Goal: Task Accomplishment & Management: Manage account settings

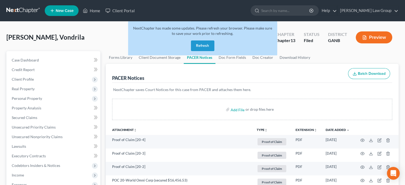
click at [196, 45] on button "Refresh" at bounding box center [202, 45] width 23 height 11
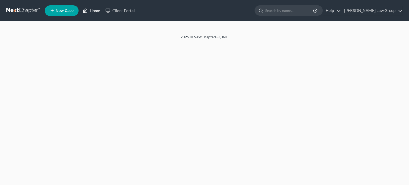
click at [96, 11] on link "Home" at bounding box center [91, 11] width 23 height 10
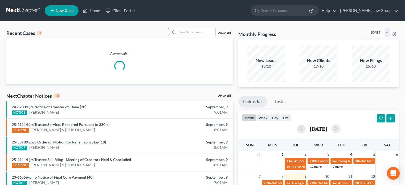
click at [185, 32] on input "search" at bounding box center [196, 32] width 37 height 8
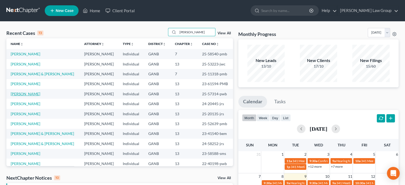
type input "james"
click at [29, 94] on link "James, Christopher" at bounding box center [26, 94] width 30 height 5
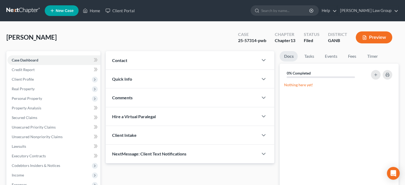
scroll to position [117, 0]
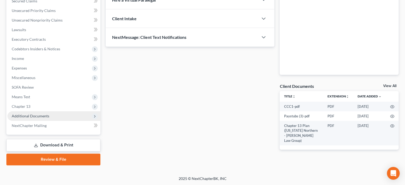
click at [28, 115] on span "Additional Documents" at bounding box center [31, 116] width 38 height 5
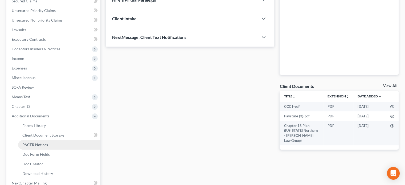
drag, startPoint x: 31, startPoint y: 143, endPoint x: 35, endPoint y: 142, distance: 3.9
click at [32, 143] on span "PACER Notices" at bounding box center [35, 144] width 26 height 5
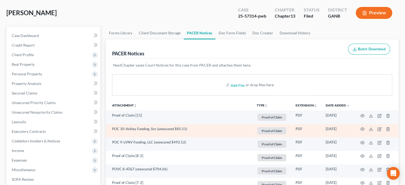
scroll to position [27, 0]
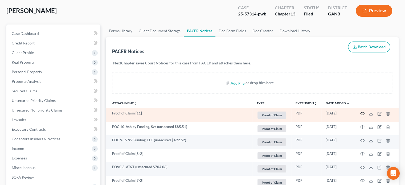
click at [360, 114] on icon "button" at bounding box center [362, 113] width 4 height 3
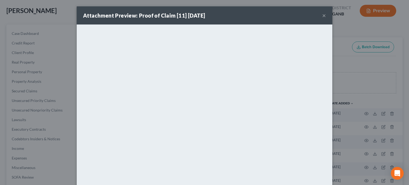
click at [322, 16] on button "×" at bounding box center [324, 15] width 4 height 6
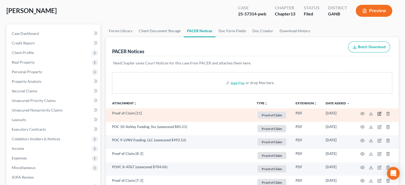
click at [379, 113] on icon "button" at bounding box center [380, 113] width 2 height 2
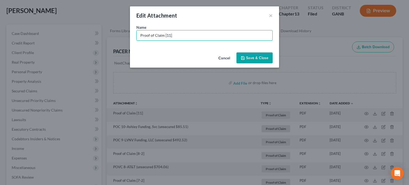
drag, startPoint x: 183, startPoint y: 39, endPoint x: 104, endPoint y: 27, distance: 79.3
click at [104, 27] on div "Edit Attachment × Name * Proof of Claim [11] Cancel Save & Close" at bounding box center [204, 92] width 409 height 185
type input "POC 11-MCLP Asset Company (secured arrears: $11,626.05)"
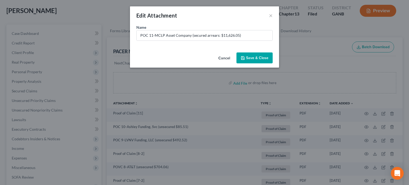
click at [250, 57] on span "Save & Close" at bounding box center [257, 58] width 22 height 5
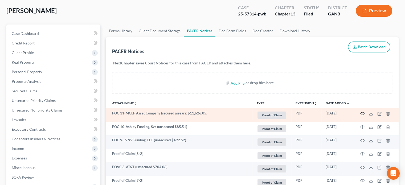
click at [362, 113] on circle "button" at bounding box center [362, 113] width 1 height 1
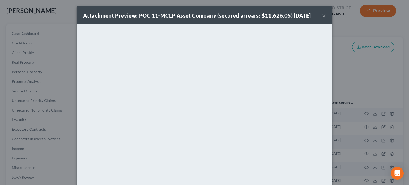
click at [322, 17] on button "×" at bounding box center [324, 15] width 4 height 6
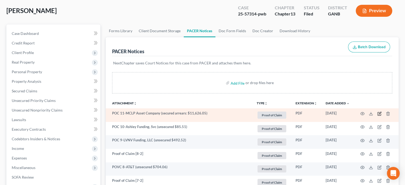
click at [380, 113] on icon "button" at bounding box center [380, 113] width 2 height 2
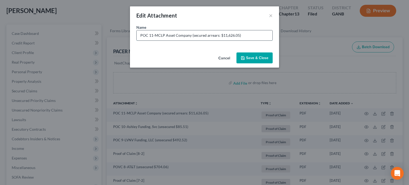
click at [191, 35] on input "POC 11-MCLP Asset Company (secured arrears: $11,626.05)" at bounding box center [205, 35] width 136 height 10
type input "POC 11-Shellpoint/NewRez (secured arrears: $11,626.05)"
click at [255, 58] on span "Save & Close" at bounding box center [257, 58] width 22 height 5
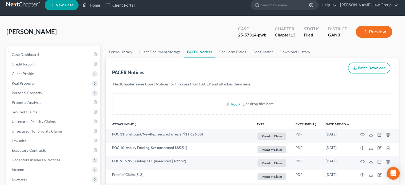
scroll to position [0, 0]
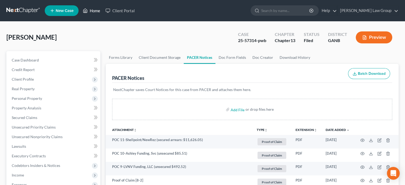
click at [92, 12] on link "Home" at bounding box center [91, 11] width 23 height 10
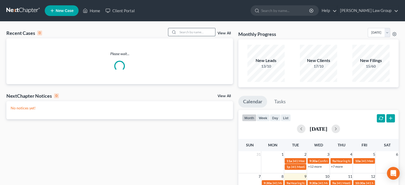
click at [187, 33] on input "search" at bounding box center [196, 32] width 37 height 8
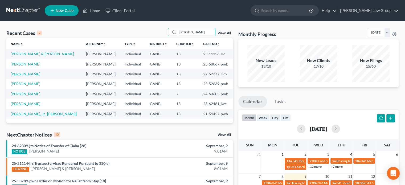
type input "richards"
click at [18, 64] on link "Richards, Patricia" at bounding box center [26, 64] width 30 height 5
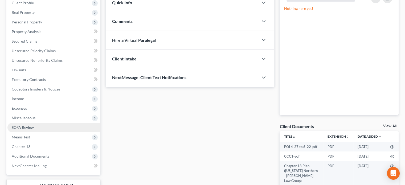
scroll to position [80, 0]
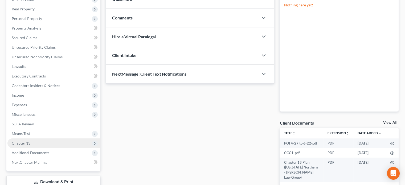
click at [24, 143] on span "Chapter 13" at bounding box center [21, 143] width 19 height 5
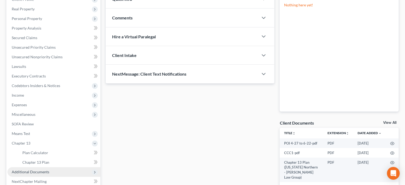
click at [23, 173] on span "Additional Documents" at bounding box center [31, 172] width 38 height 5
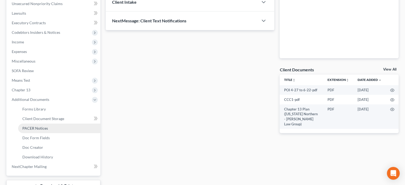
drag, startPoint x: 31, startPoint y: 127, endPoint x: 39, endPoint y: 126, distance: 8.5
click at [31, 126] on span "PACER Notices" at bounding box center [35, 128] width 26 height 5
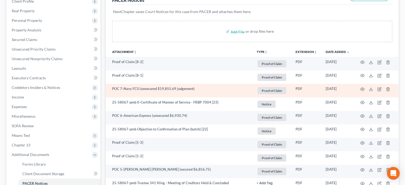
scroll to position [80, 0]
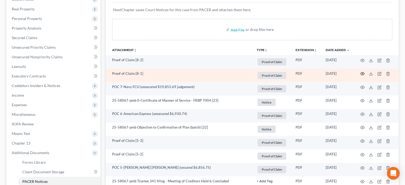
click at [362, 73] on circle "button" at bounding box center [362, 73] width 1 height 1
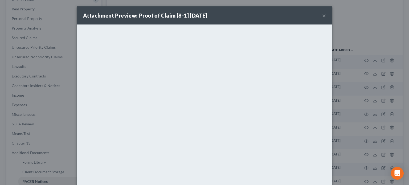
click at [323, 15] on button "×" at bounding box center [324, 15] width 4 height 6
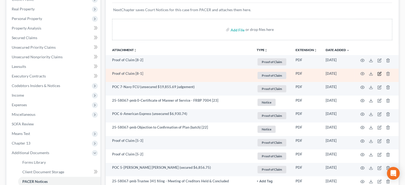
click at [379, 72] on icon "button" at bounding box center [379, 74] width 4 height 4
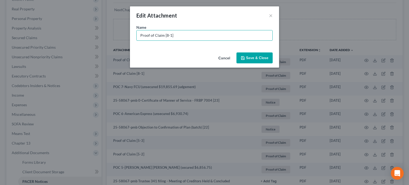
drag, startPoint x: 191, startPoint y: 37, endPoint x: 0, endPoint y: 25, distance: 191.0
click at [0, 25] on div "Edit Attachment × Name * Proof of Claim [8-1] Cancel Save & Close" at bounding box center [204, 92] width 409 height 185
type input "POC 8-Bank of America, NA (unsecured $3,341.50)"
click at [259, 56] on span "Save & Close" at bounding box center [257, 58] width 22 height 5
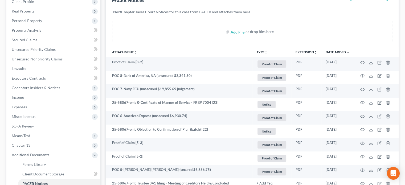
scroll to position [0, 0]
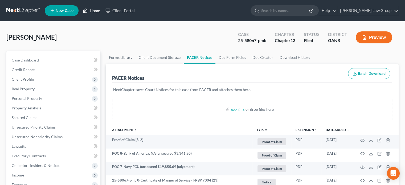
click at [95, 9] on link "Home" at bounding box center [91, 11] width 23 height 10
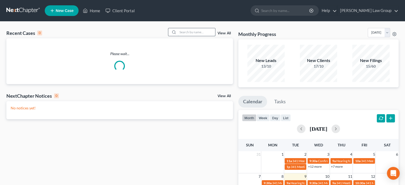
click at [188, 34] on input "search" at bounding box center [196, 32] width 37 height 8
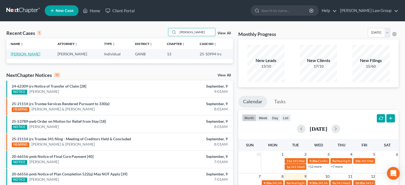
type input "britton"
click at [23, 55] on link "Britton, Kieona" at bounding box center [26, 54] width 30 height 5
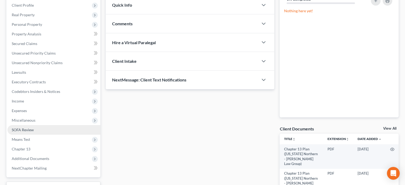
scroll to position [80, 0]
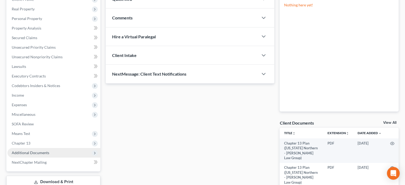
click at [21, 153] on span "Additional Documents" at bounding box center [31, 152] width 38 height 5
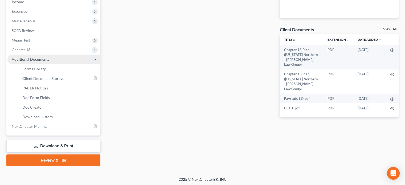
scroll to position [174, 0]
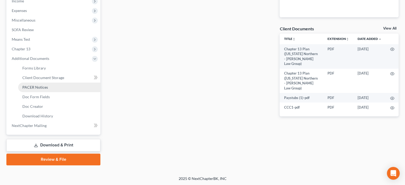
click at [28, 86] on span "PACER Notices" at bounding box center [35, 87] width 26 height 5
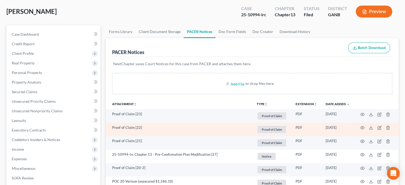
scroll to position [27, 0]
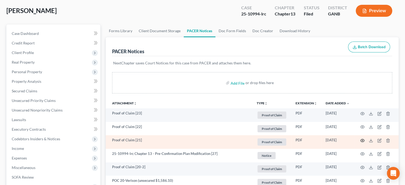
click at [363, 139] on icon "button" at bounding box center [362, 140] width 4 height 4
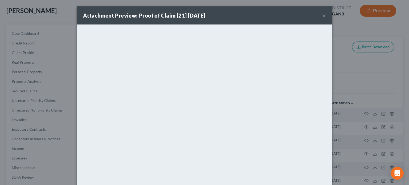
drag, startPoint x: 322, startPoint y: 15, endPoint x: 323, endPoint y: 19, distance: 3.4
click at [322, 16] on button "×" at bounding box center [324, 15] width 4 height 6
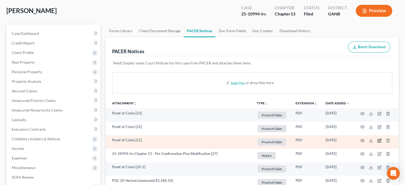
click at [379, 141] on icon "button" at bounding box center [380, 140] width 2 height 2
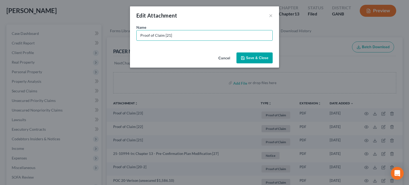
drag, startPoint x: 181, startPoint y: 36, endPoint x: 85, endPoint y: 27, distance: 96.2
click at [85, 27] on div "Edit Attachment × Name * Proof of Claim [21] Cancel Save & Close" at bounding box center [204, 92] width 409 height 185
type input "POC 21-Midland Credit Management, LLC (unsecured $2,221.66)"
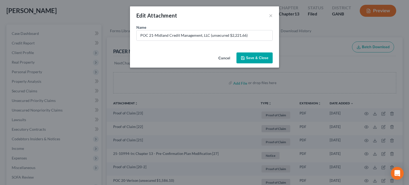
click at [250, 59] on span "Save & Close" at bounding box center [257, 58] width 22 height 5
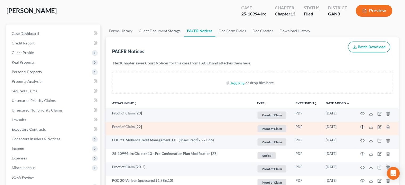
click at [362, 126] on icon "button" at bounding box center [362, 127] width 4 height 4
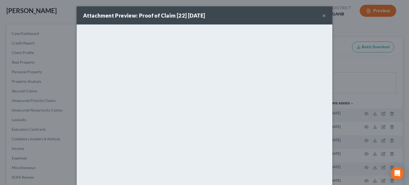
drag, startPoint x: 323, startPoint y: 15, endPoint x: 321, endPoint y: 20, distance: 5.1
click at [323, 15] on button "×" at bounding box center [324, 15] width 4 height 6
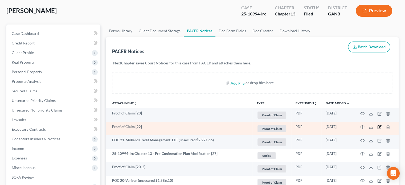
click at [379, 126] on icon "button" at bounding box center [379, 127] width 4 height 4
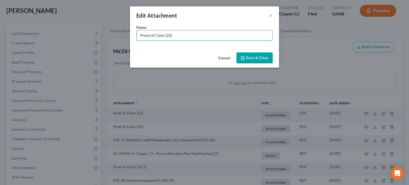
drag, startPoint x: 178, startPoint y: 36, endPoint x: 63, endPoint y: 21, distance: 115.4
click at [63, 21] on div "Edit Attachment × Name * Proof of Claim [22] Cancel Save & Close" at bounding box center [204, 92] width 409 height 185
type input "POC 22-Midland Credit Management (unsecured $1,240.37)"
click at [253, 58] on span "Save & Close" at bounding box center [257, 58] width 22 height 5
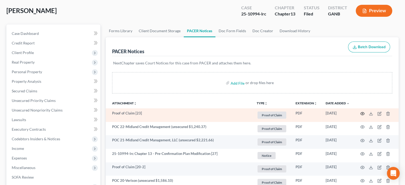
click at [360, 113] on icon "button" at bounding box center [362, 113] width 4 height 3
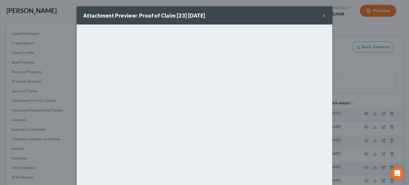
click at [322, 15] on button "×" at bounding box center [324, 15] width 4 height 6
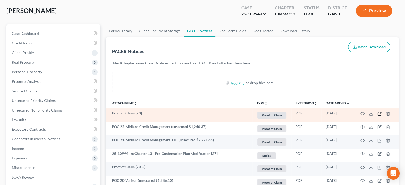
click at [378, 114] on icon "button" at bounding box center [379, 114] width 4 height 4
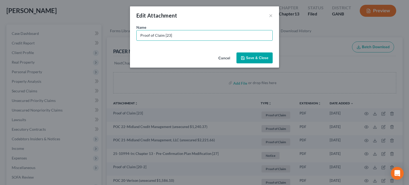
drag, startPoint x: 179, startPoint y: 39, endPoint x: 0, endPoint y: 2, distance: 182.7
click at [0, 2] on div "Edit Attachment × Name * Proof of Claim [23] Cancel Save & Close" at bounding box center [204, 92] width 409 height 185
type input "POC 23-Midland Credit Management (unsecured $2,419.18)"
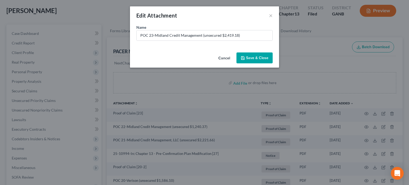
click at [260, 56] on span "Save & Close" at bounding box center [257, 58] width 22 height 5
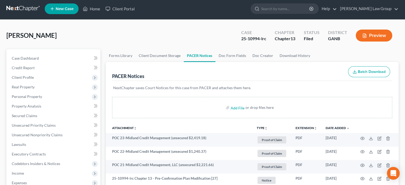
scroll to position [0, 0]
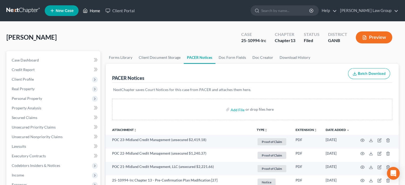
click at [91, 10] on link "Home" at bounding box center [91, 11] width 23 height 10
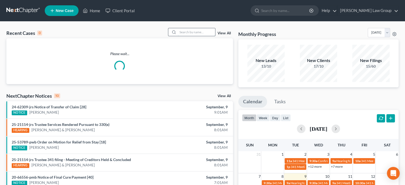
click at [182, 34] on input "search" at bounding box center [196, 32] width 37 height 8
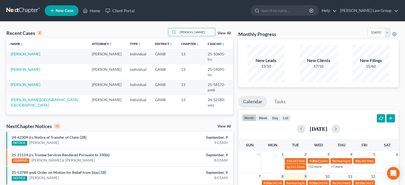
type input "wright"
click at [24, 67] on link "Wright, John" at bounding box center [26, 69] width 30 height 5
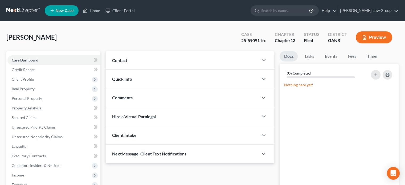
scroll to position [117, 0]
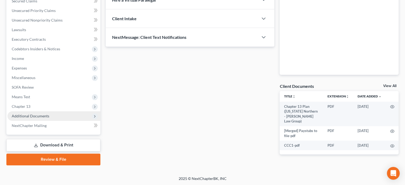
click at [29, 116] on span "Additional Documents" at bounding box center [31, 116] width 38 height 5
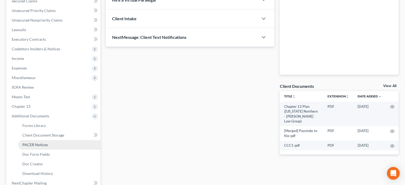
click at [34, 143] on span "PACER Notices" at bounding box center [35, 144] width 26 height 5
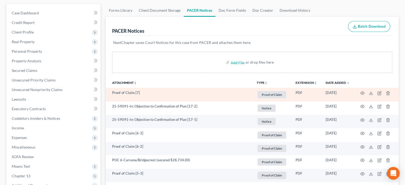
scroll to position [53, 0]
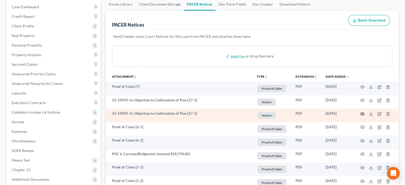
click at [363, 114] on icon "button" at bounding box center [362, 114] width 4 height 4
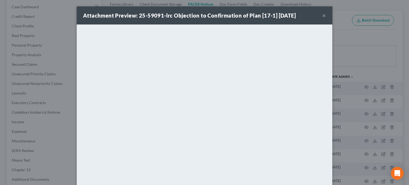
click at [323, 16] on button "×" at bounding box center [324, 15] width 4 height 6
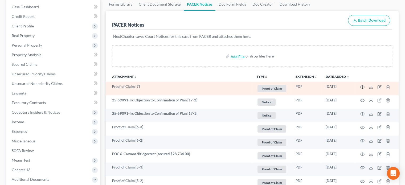
click at [362, 85] on icon "button" at bounding box center [362, 86] width 4 height 3
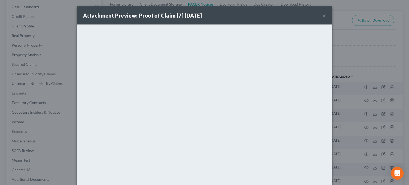
click at [322, 17] on button "×" at bounding box center [324, 15] width 4 height 6
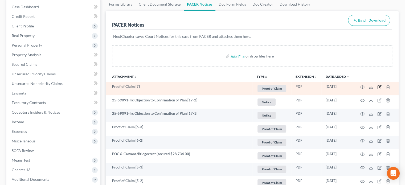
click at [380, 86] on icon "button" at bounding box center [380, 86] width 2 height 2
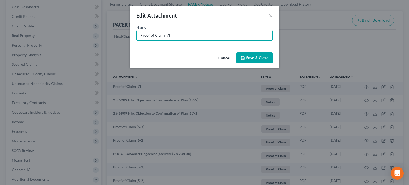
drag, startPoint x: 175, startPoint y: 36, endPoint x: 81, endPoint y: 27, distance: 94.5
click at [81, 27] on div "Edit Attachment × Name * Proof of Claim [7] Cancel Save & Close" at bounding box center [204, 92] width 409 height 185
type input "POC 7-Affirm (unsecured $1,322.32)"
click at [257, 58] on span "Save & Close" at bounding box center [257, 58] width 22 height 5
